Goal: Information Seeking & Learning: Learn about a topic

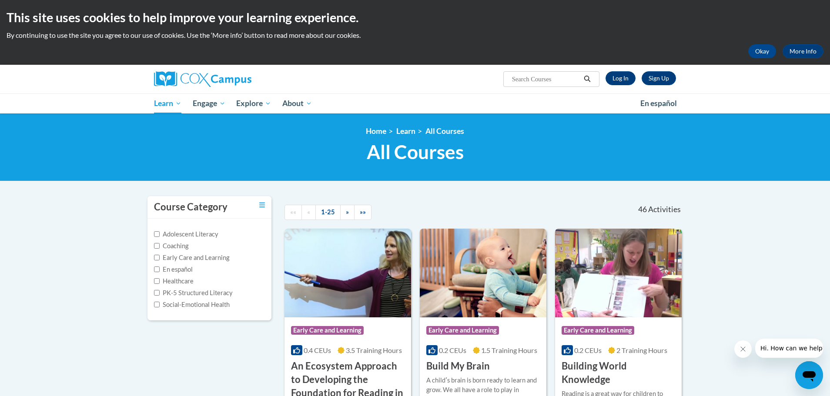
click at [635, 80] on div "Sign Up Log In" at bounding box center [637, 78] width 77 height 14
click at [622, 79] on link "Log In" at bounding box center [620, 78] width 30 height 14
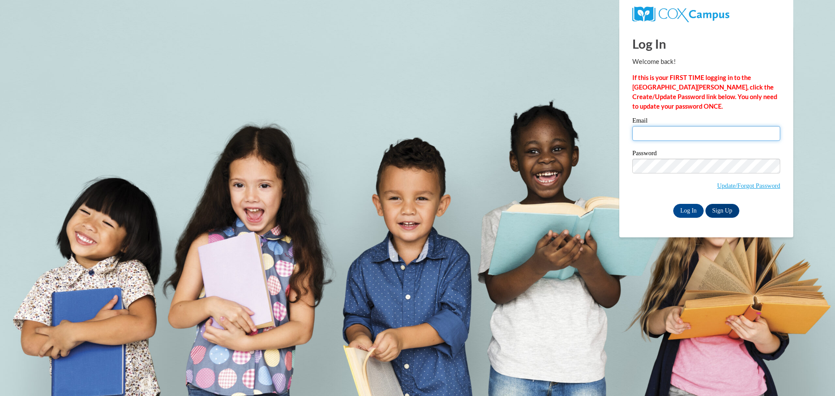
click at [648, 134] on input "Email" at bounding box center [706, 133] width 148 height 15
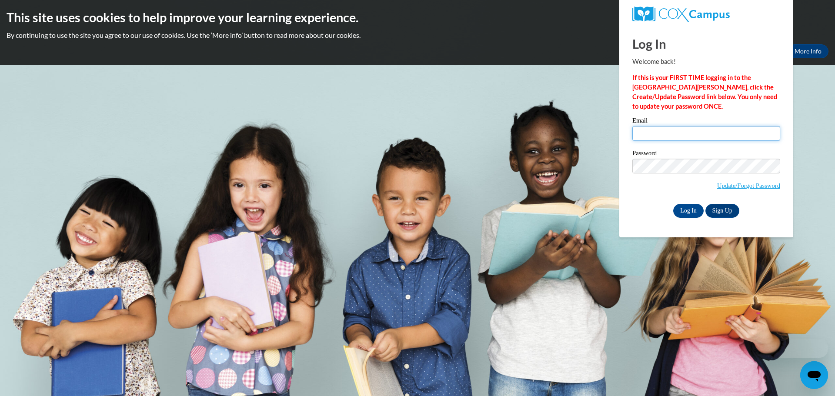
type input "rharp5@ivytech.edu"
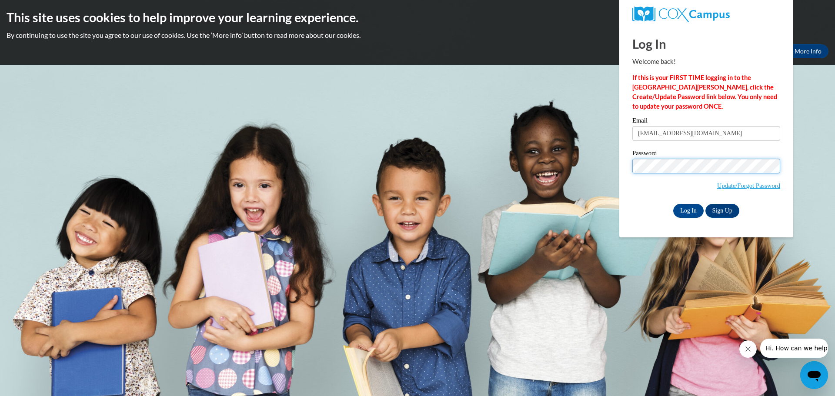
click at [673, 204] on input "Log In" at bounding box center [688, 211] width 30 height 14
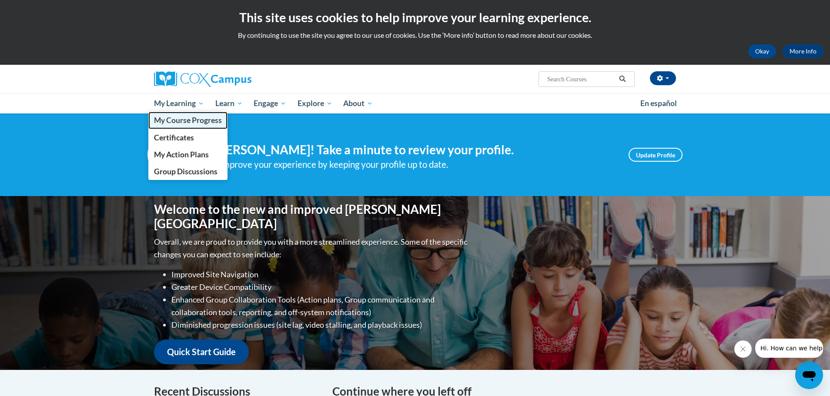
click at [184, 123] on span "My Course Progress" at bounding box center [188, 120] width 68 height 9
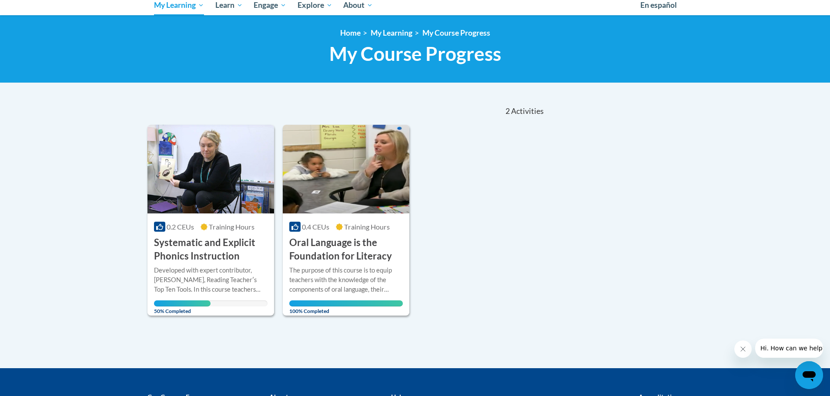
scroll to position [84, 0]
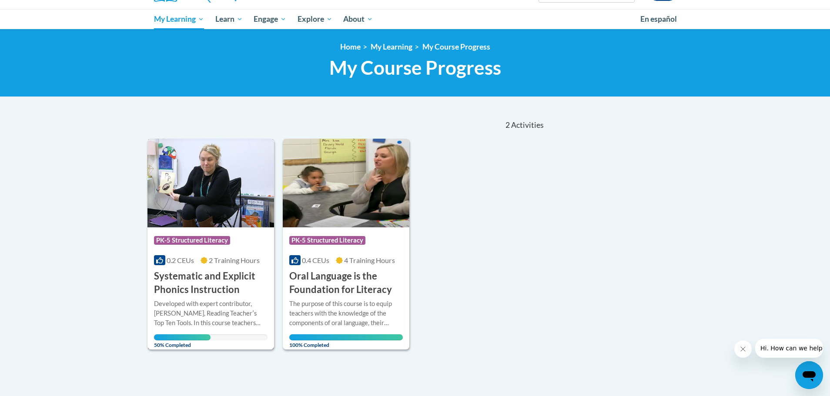
click at [214, 283] on h3 "Systematic and Explicit Phonics Instruction" at bounding box center [211, 283] width 114 height 27
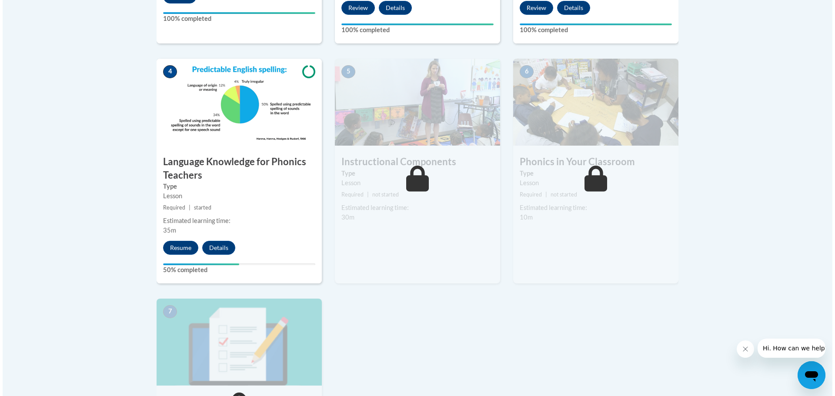
scroll to position [469, 0]
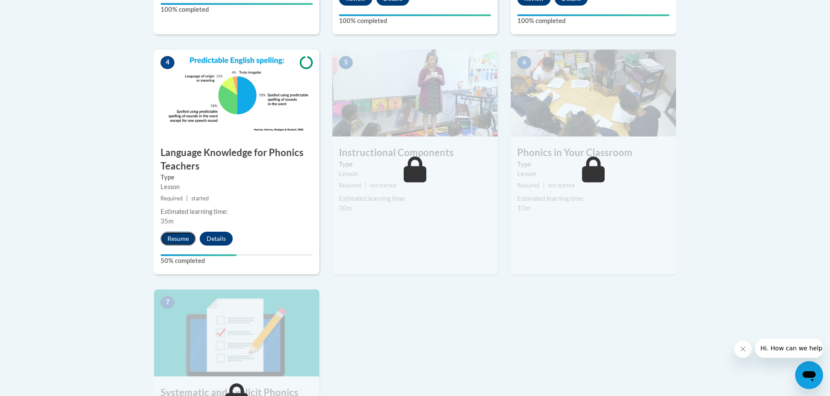
click at [182, 239] on button "Resume" at bounding box center [177, 239] width 35 height 14
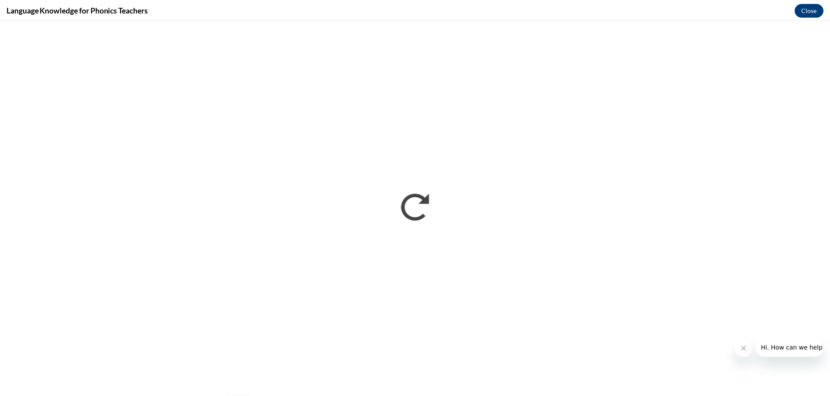
scroll to position [0, 0]
click at [814, 11] on button "Close" at bounding box center [813, 10] width 29 height 14
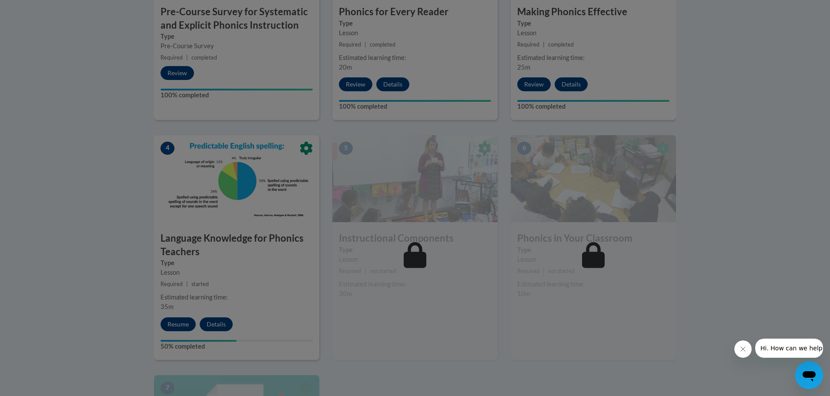
scroll to position [378, 0]
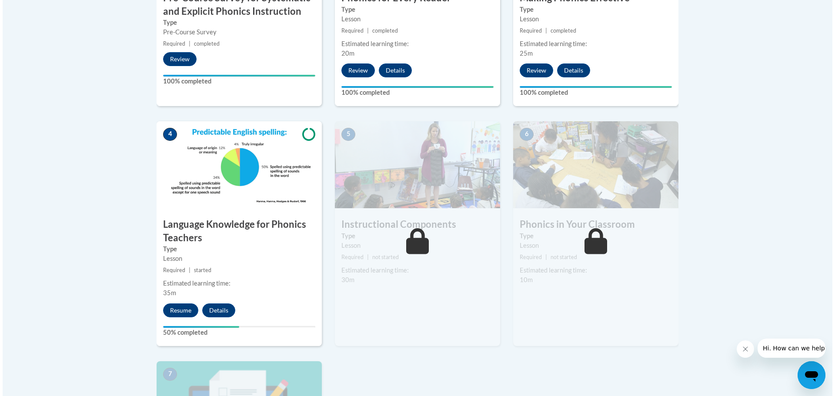
scroll to position [402, 0]
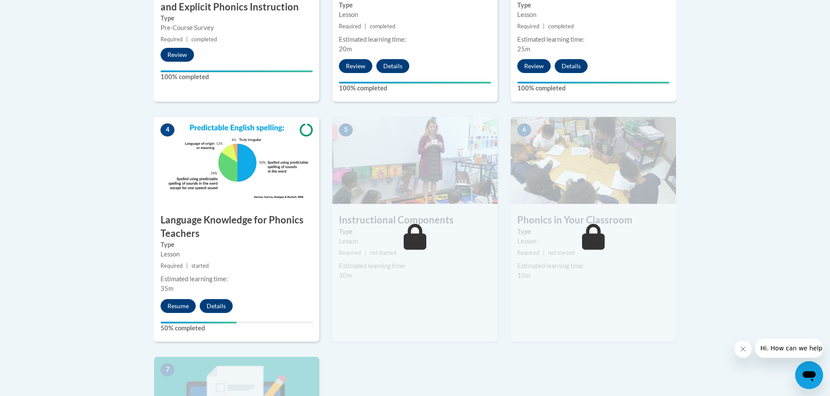
click at [239, 222] on h3 "Language Knowledge for Phonics Teachers" at bounding box center [236, 227] width 165 height 27
click at [182, 307] on button "Resume" at bounding box center [177, 306] width 35 height 14
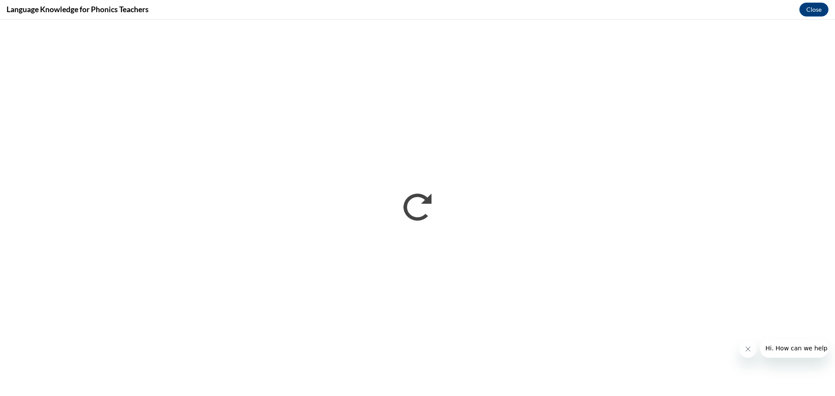
scroll to position [0, 0]
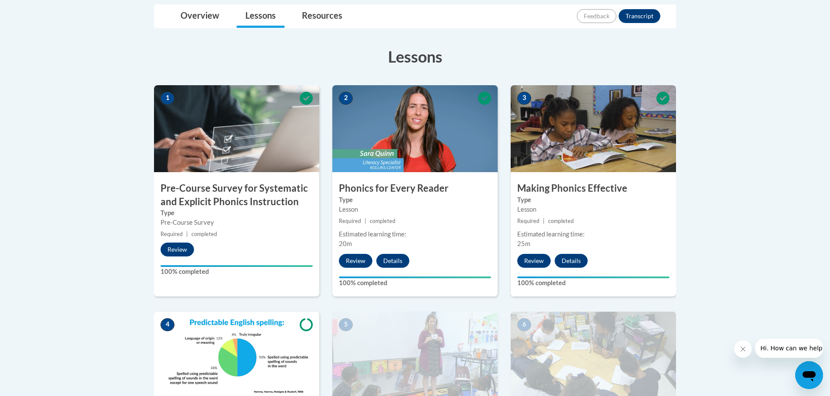
scroll to position [164, 0]
